Goal: Find specific page/section: Find specific page/section

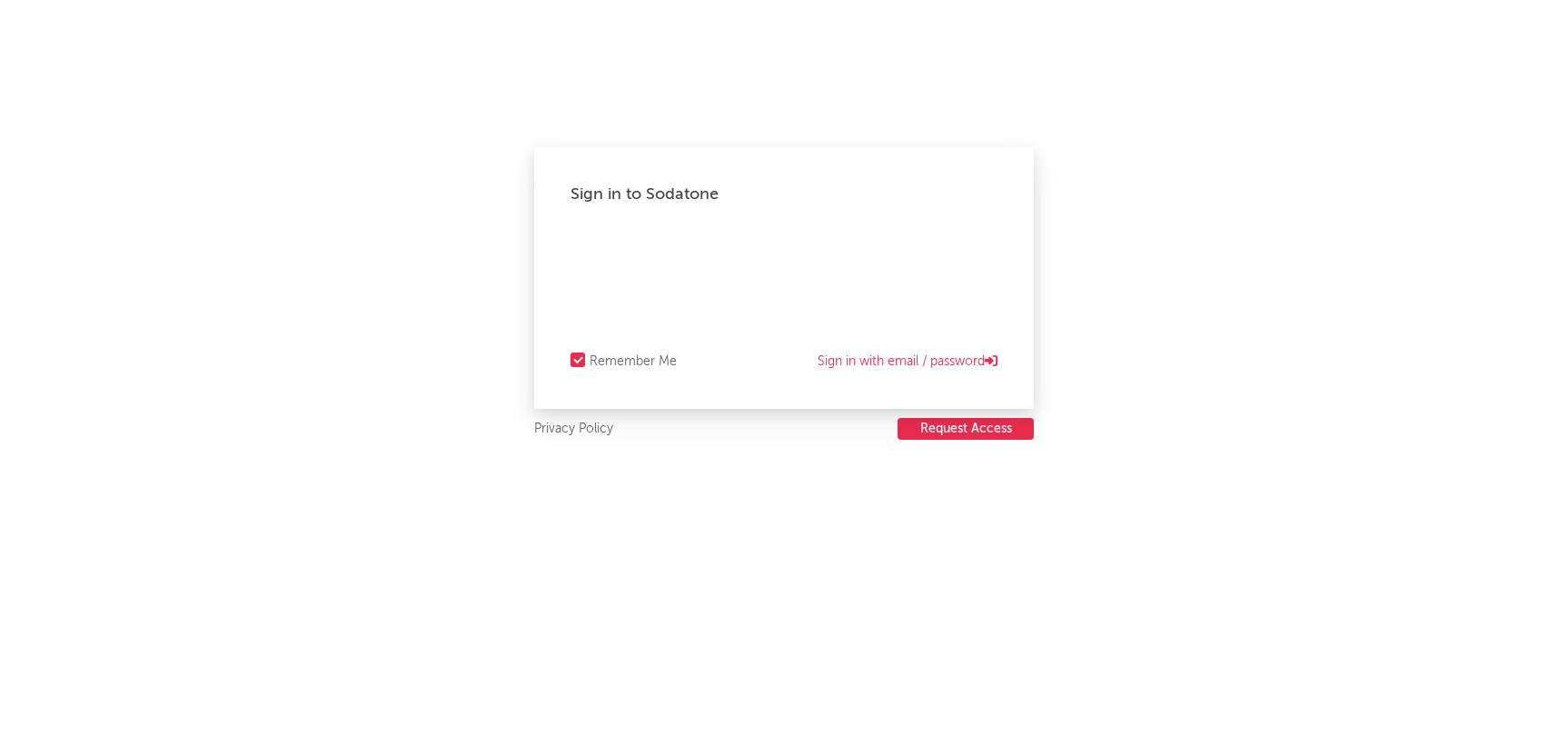
select select "recorded_music"
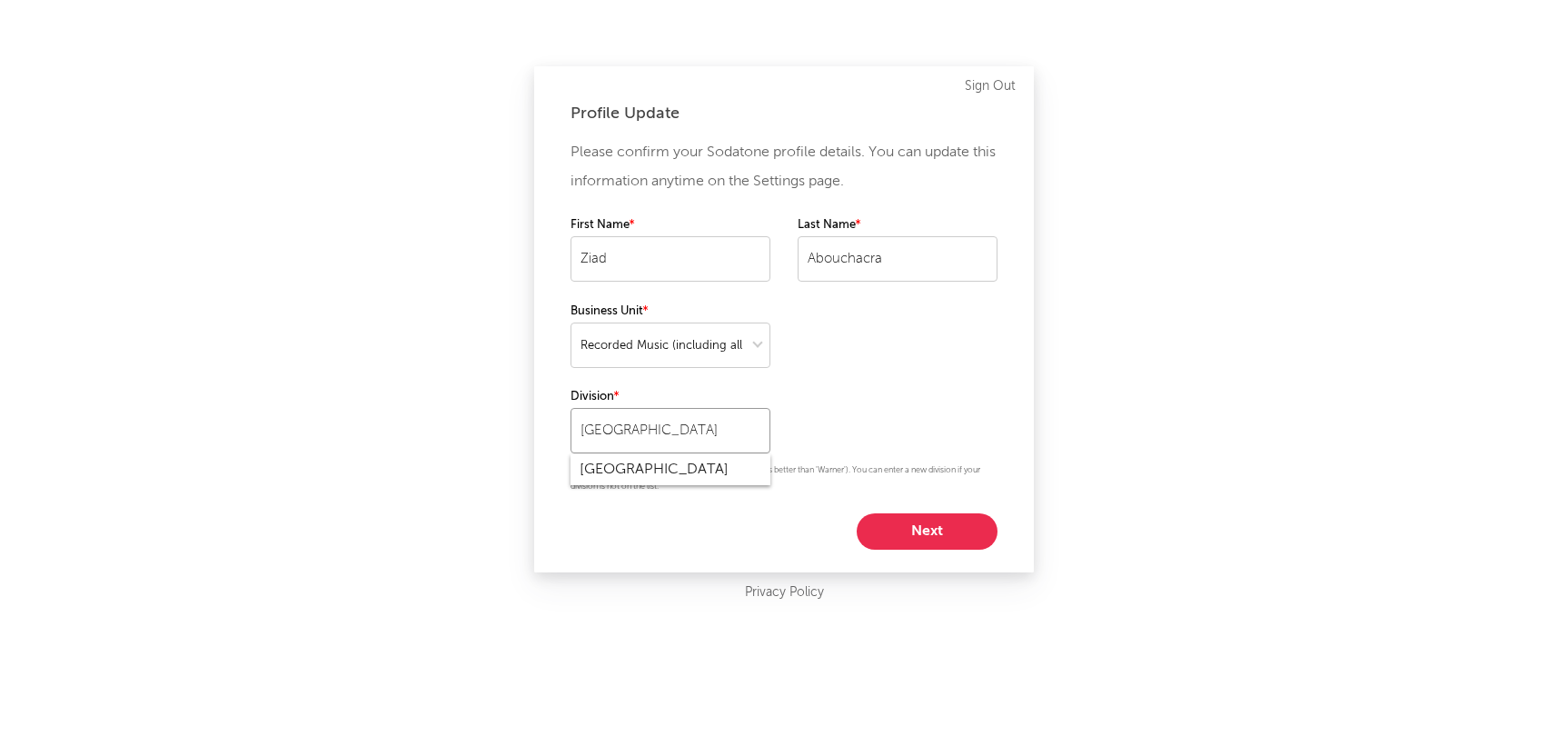
drag, startPoint x: 725, startPoint y: 444, endPoint x: 701, endPoint y: 389, distance: 60.0
click at [701, 389] on div "Division [GEOGRAPHIC_DATA]" at bounding box center [670, 420] width 200 height 67
click at [666, 488] on p "Please be as specific as possible (e.g. 'Warner Mexico' is better than 'Warner'…" at bounding box center [784, 478] width 427 height 33
click at [666, 477] on div "Warner Music MENA" at bounding box center [670, 469] width 200 height 31
type input "Warner Music MENA"
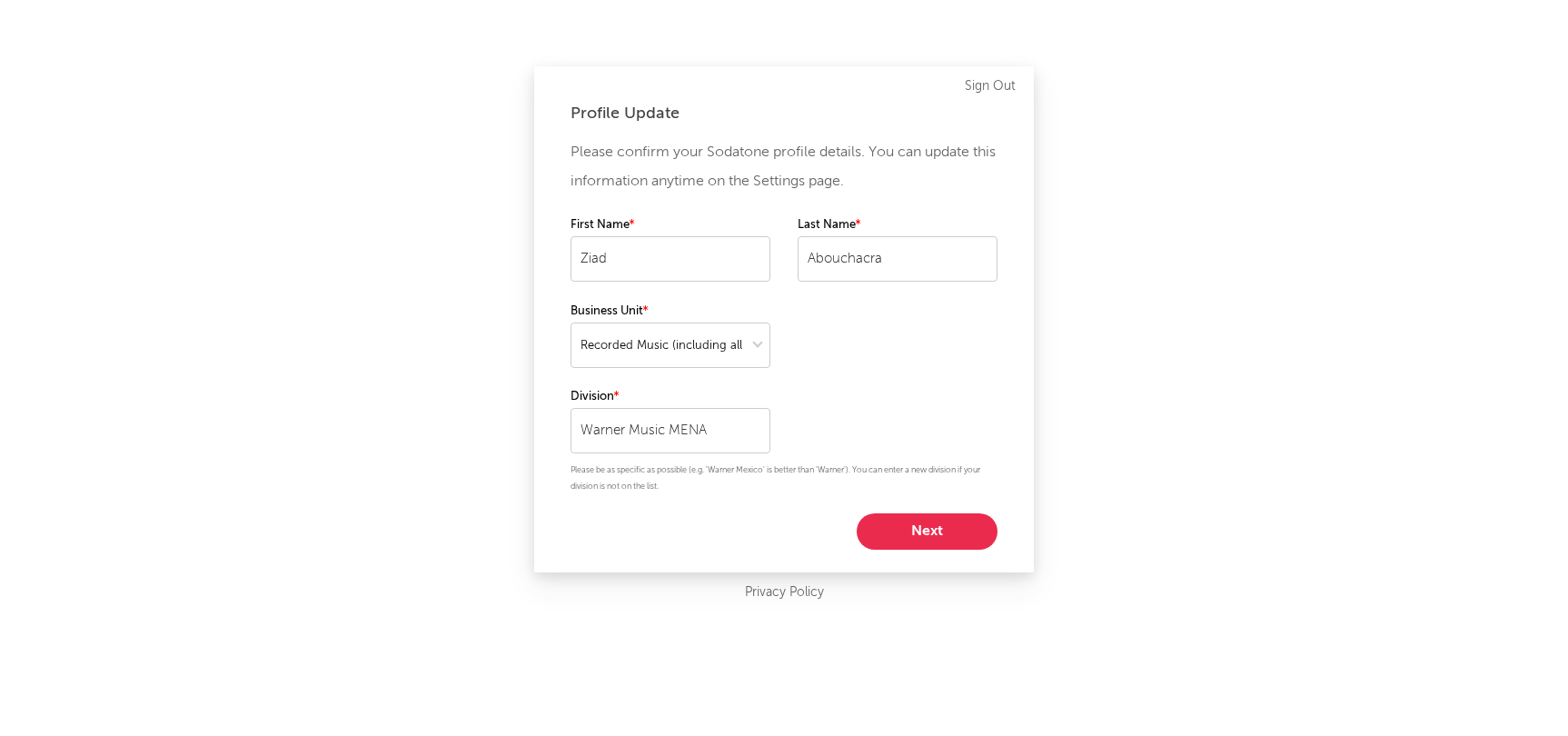
click at [895, 535] on button "Next" at bounding box center [926, 531] width 141 height 36
select select "other"
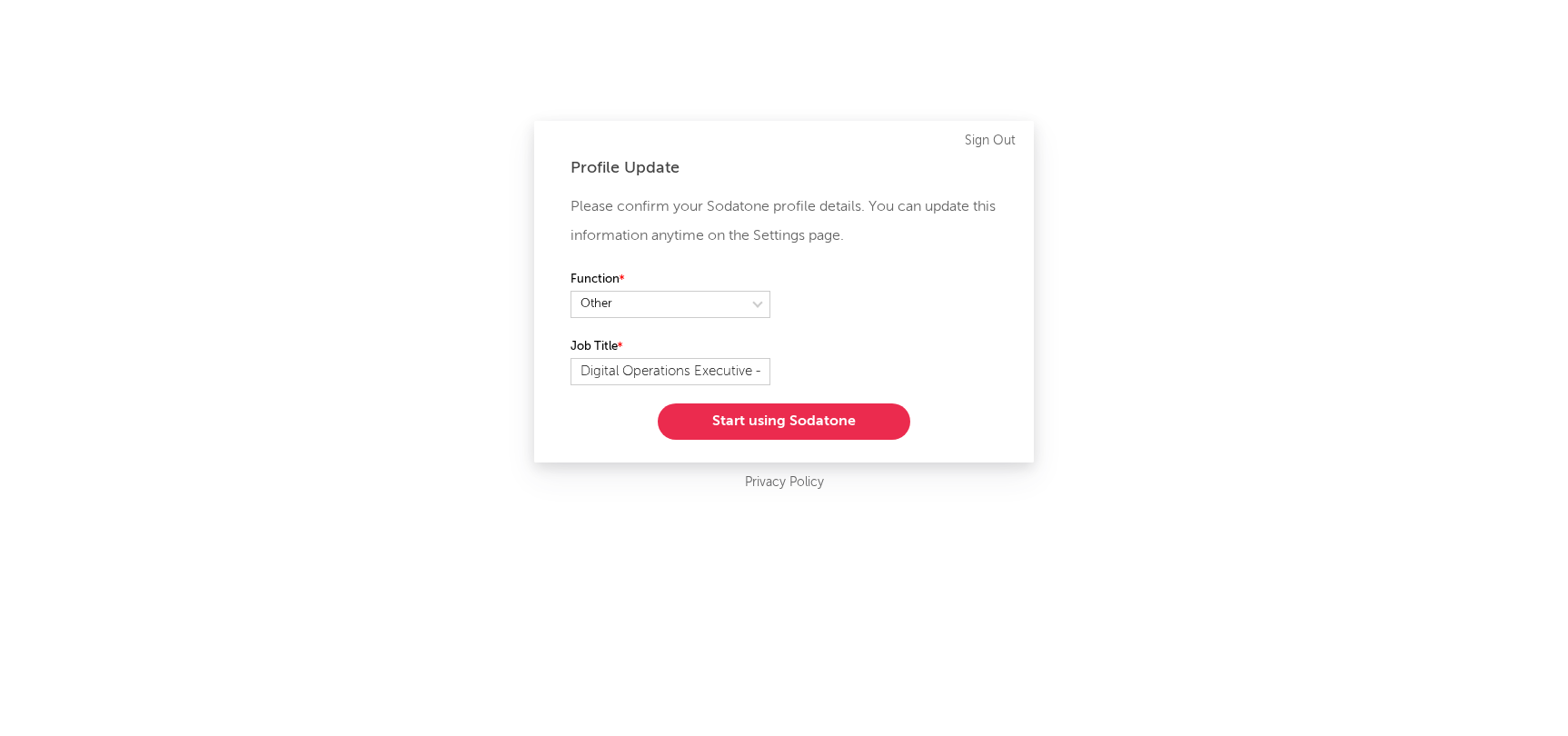
click at [807, 423] on button "Start using Sodatone" at bounding box center [784, 421] width 252 height 36
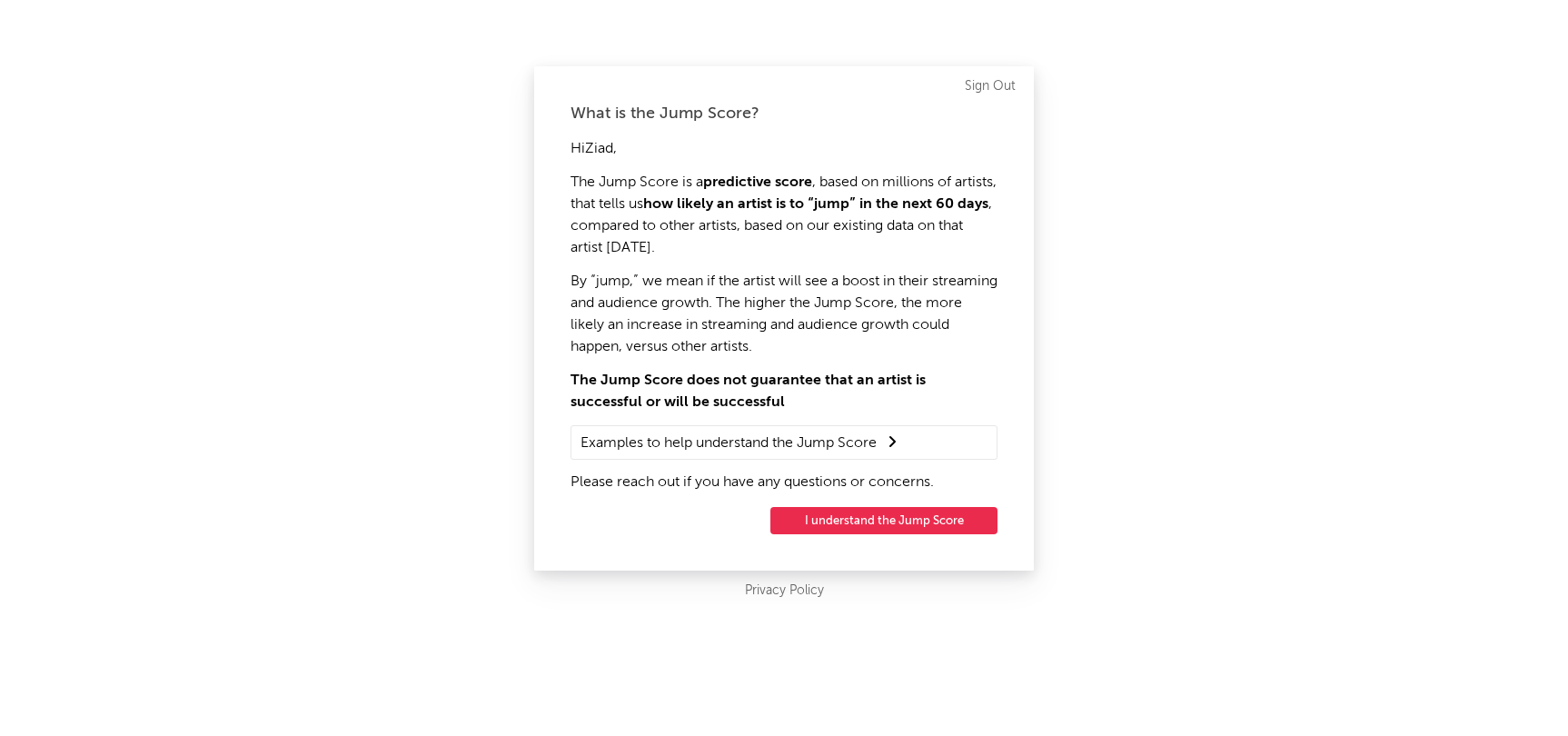
click at [819, 524] on button "I understand the Jump Score" at bounding box center [884, 520] width 227 height 28
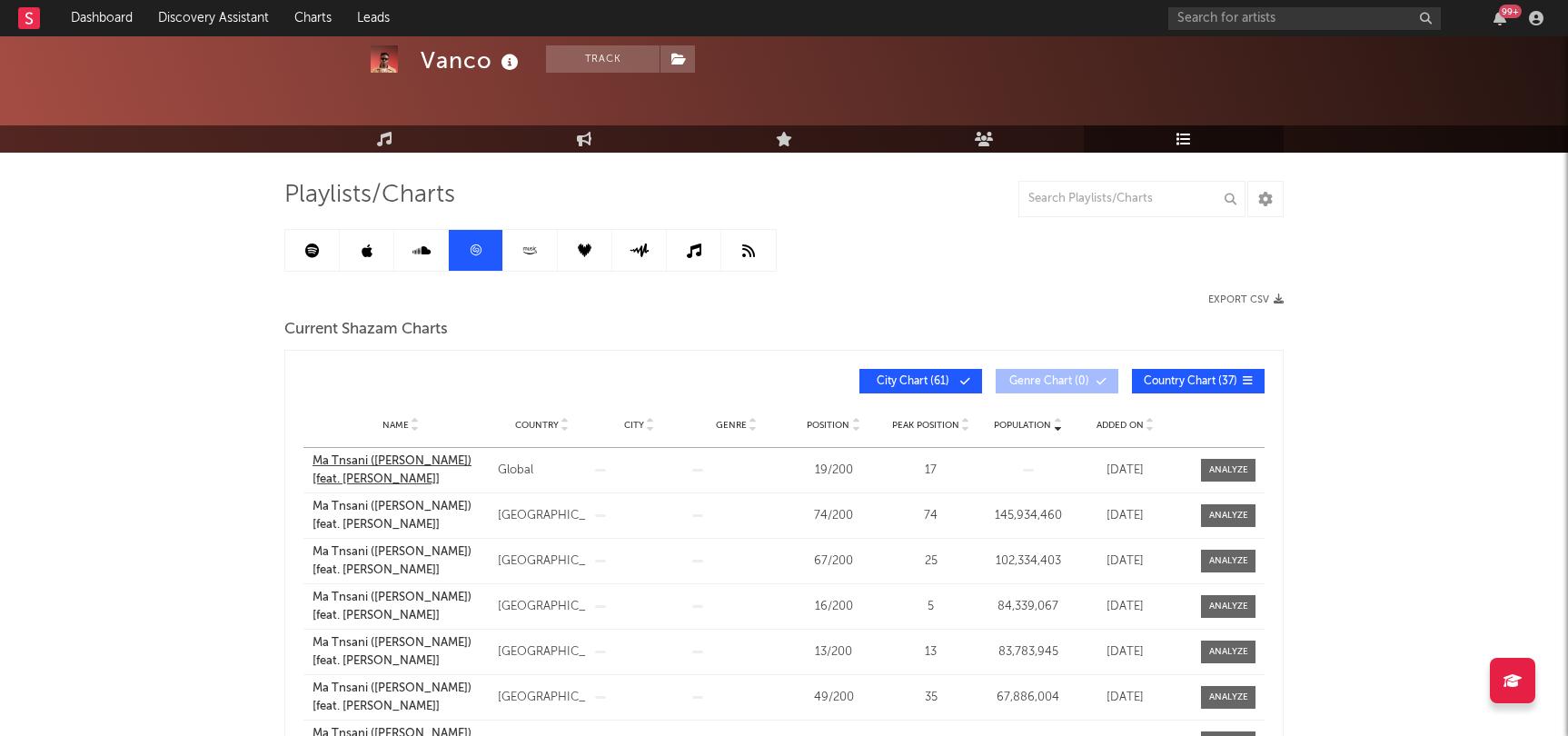
scroll to position [66, 0]
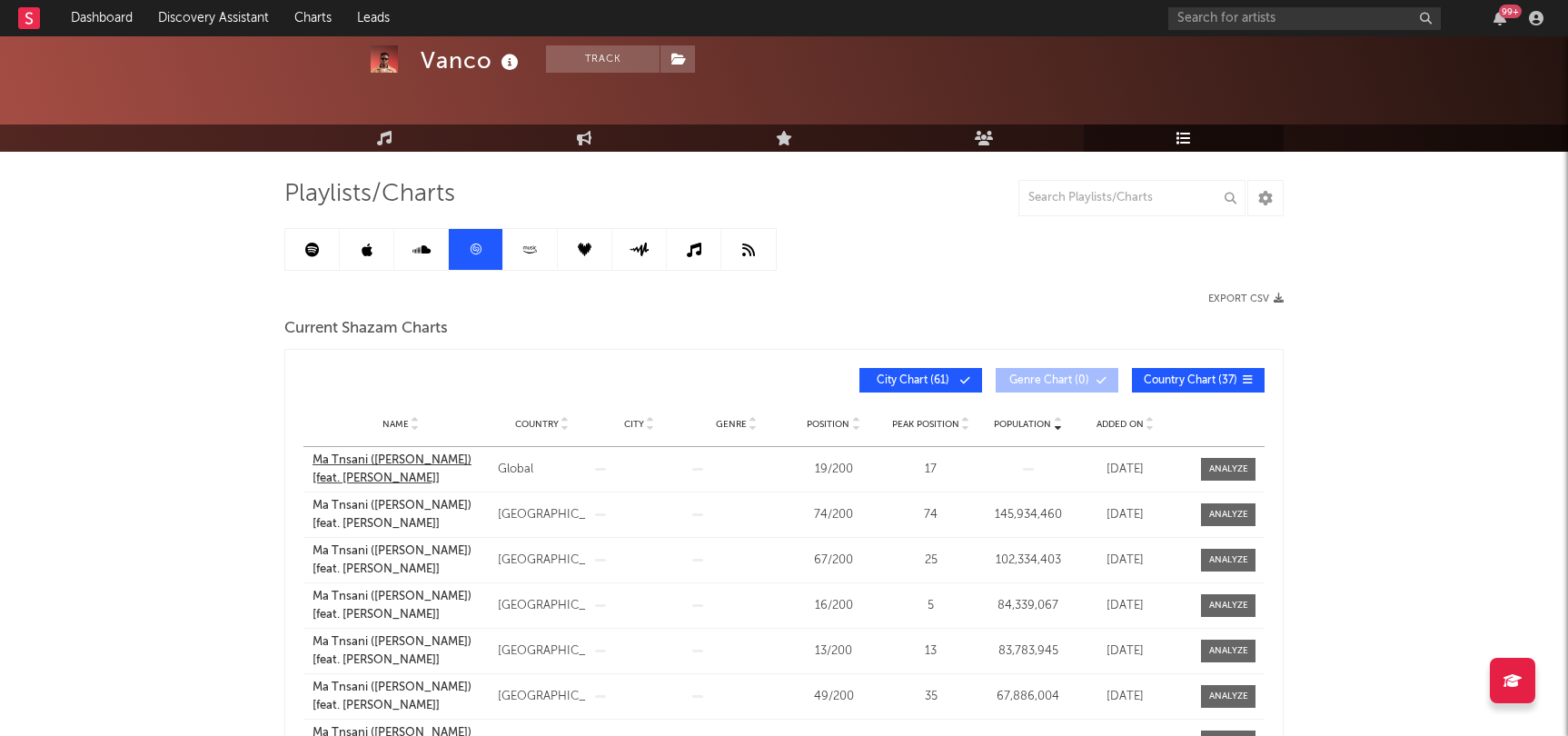
click at [395, 461] on div "Ma Tnsani ([PERSON_NAME]) [feat. [PERSON_NAME]]" at bounding box center [400, 469] width 176 height 35
